Goal: Task Accomplishment & Management: Manage account settings

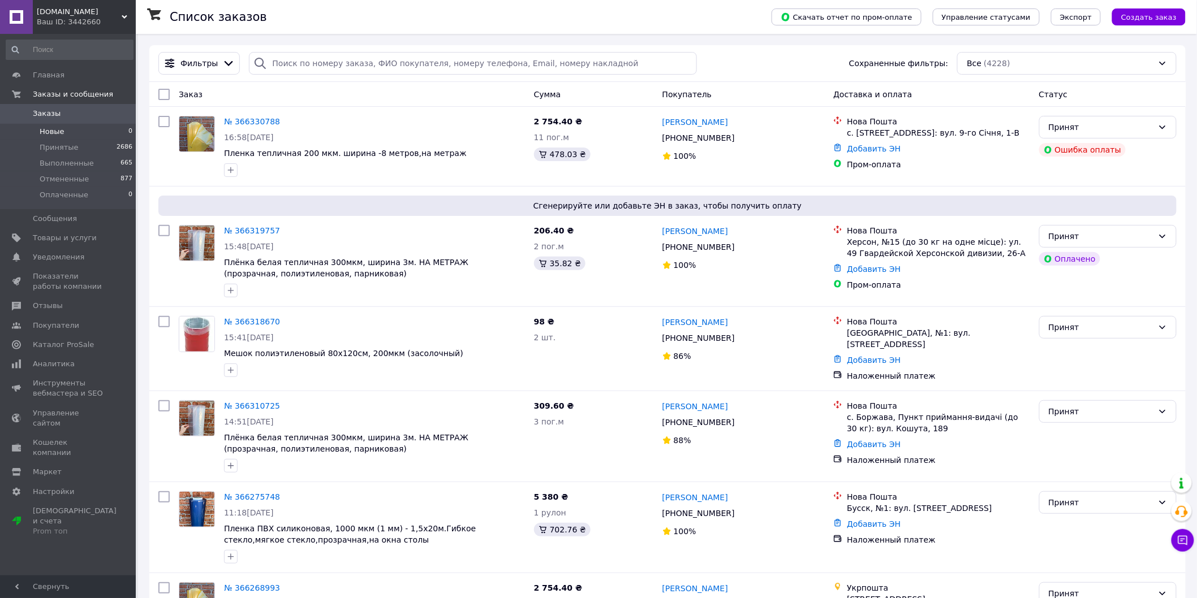
click at [61, 136] on span "Новые" at bounding box center [52, 132] width 25 height 10
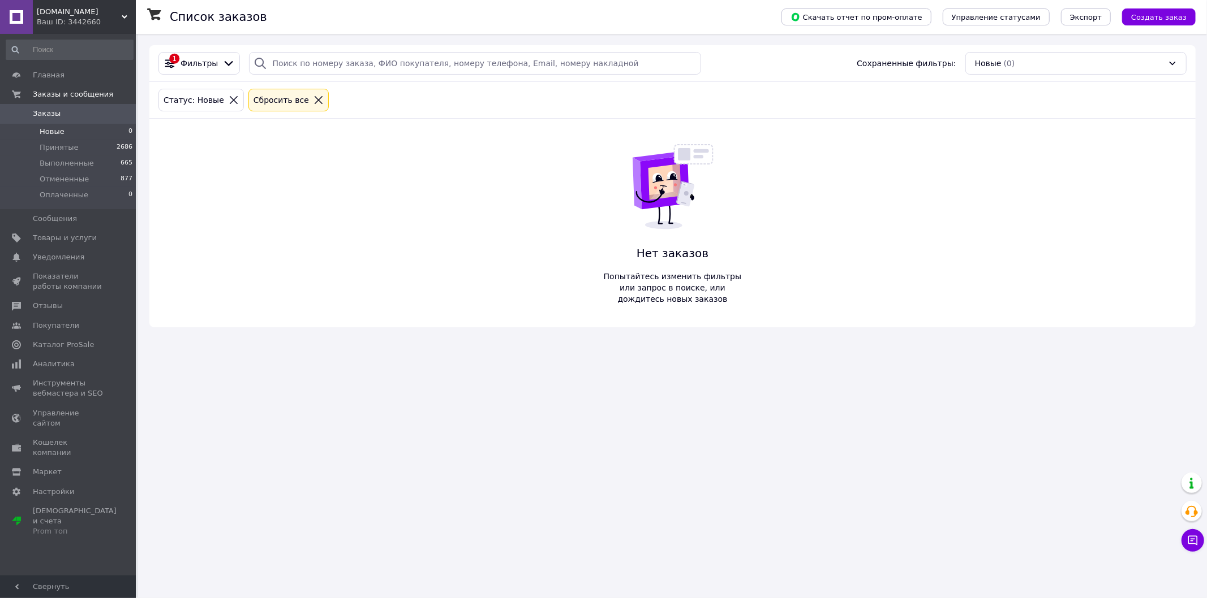
click at [76, 111] on span "Заказы" at bounding box center [69, 114] width 72 height 10
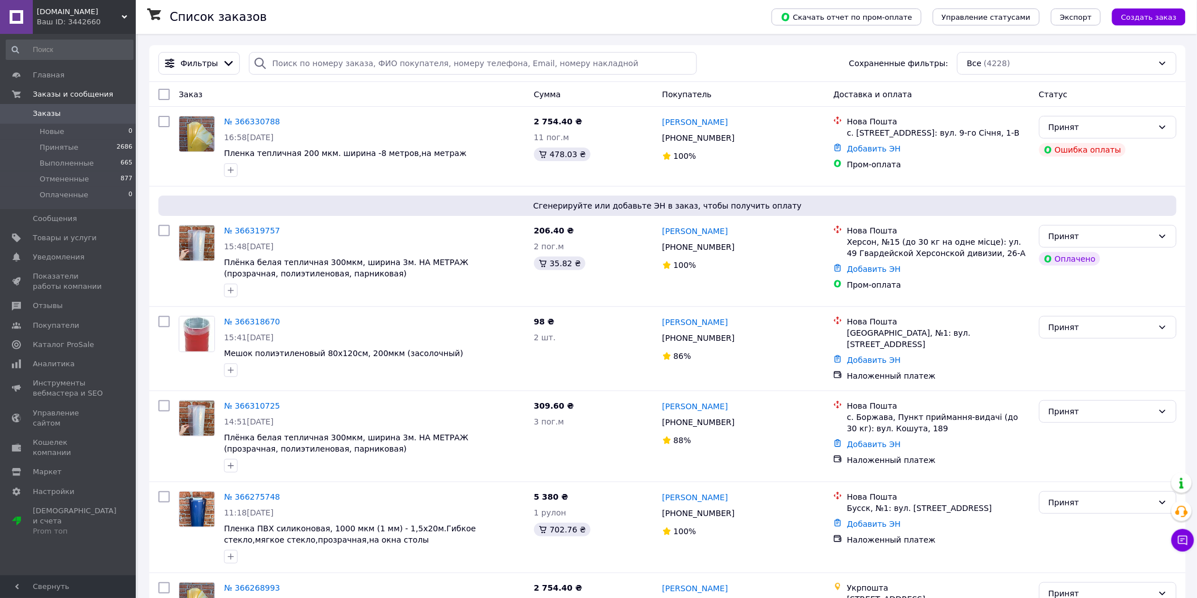
drag, startPoint x: 55, startPoint y: 129, endPoint x: 70, endPoint y: 112, distance: 22.5
click at [55, 130] on span "Новые" at bounding box center [52, 132] width 25 height 10
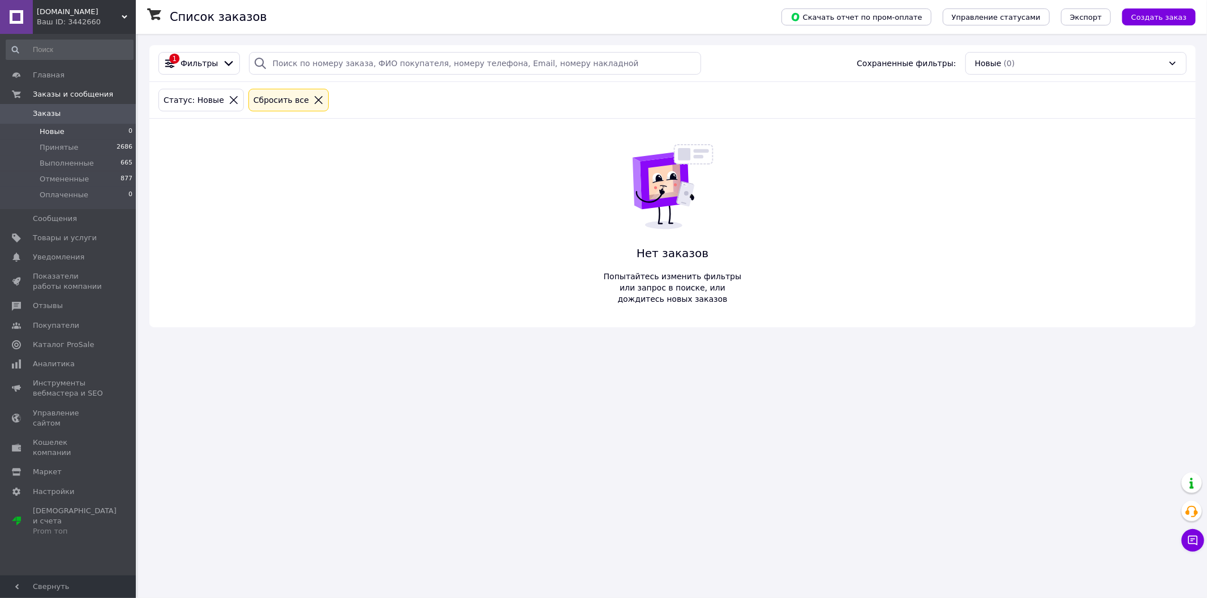
click at [71, 110] on span "Заказы" at bounding box center [69, 114] width 72 height 10
